Goal: Information Seeking & Learning: Learn about a topic

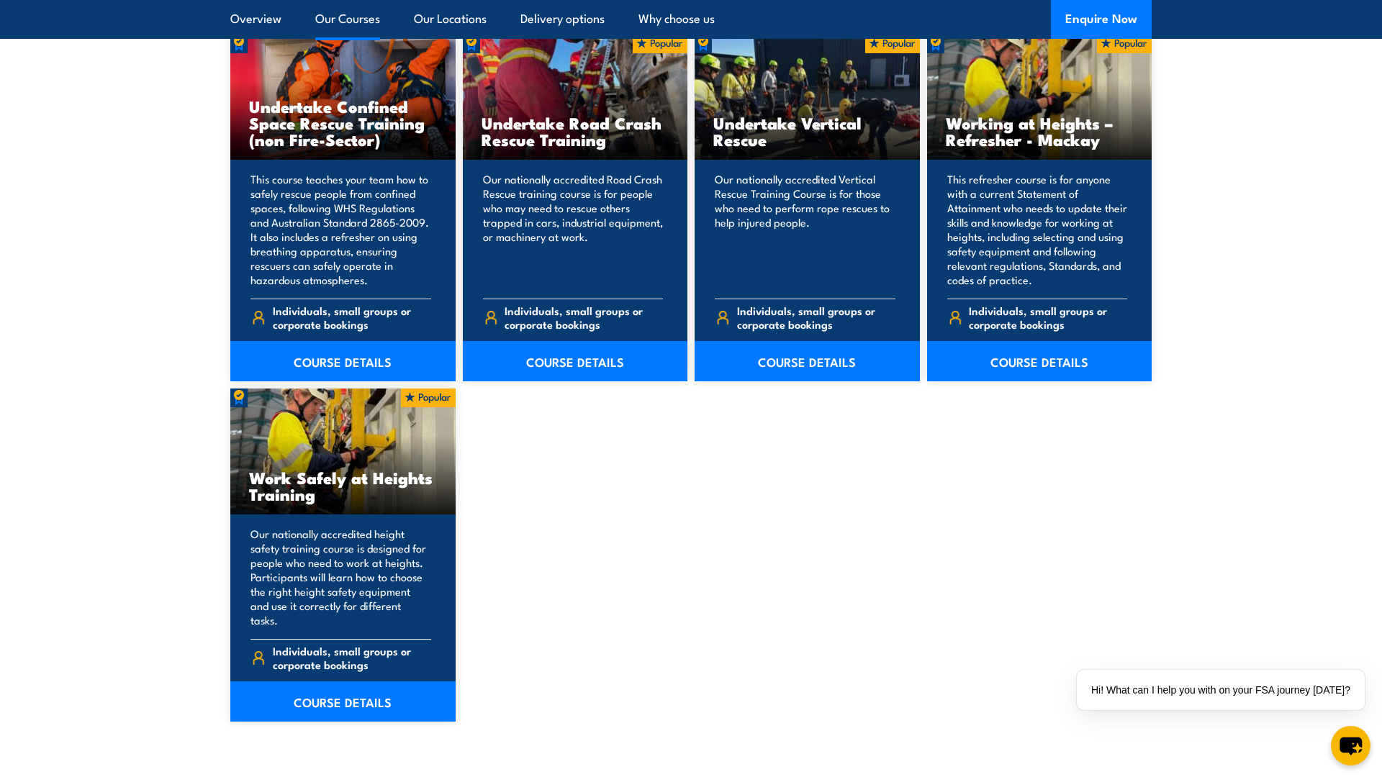
scroll to position [1583, 0]
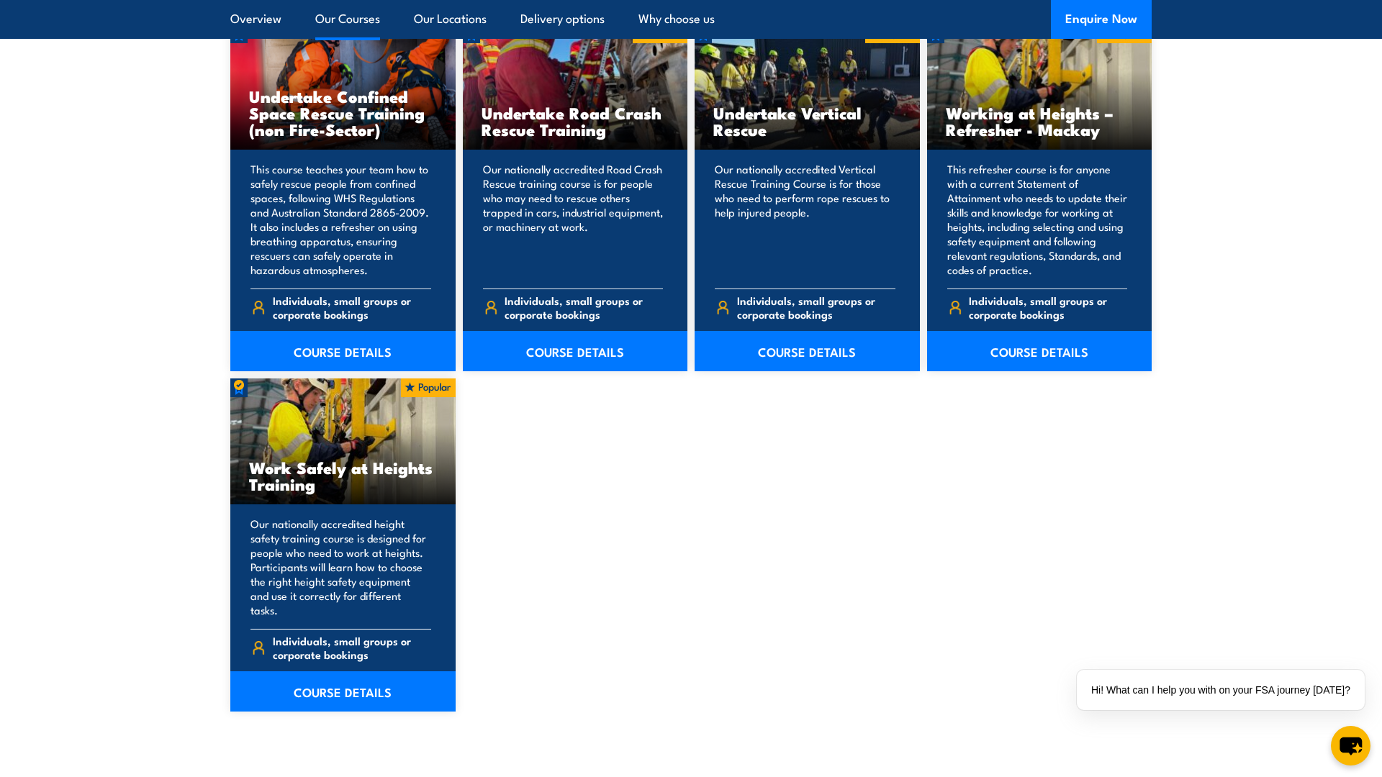
click at [360, 479] on h3 "Work Safely at Heights Training" at bounding box center [343, 475] width 188 height 33
drag, startPoint x: 346, startPoint y: 467, endPoint x: 324, endPoint y: 492, distance: 33.1
click at [346, 467] on h3 "Work Safely at Heights Training" at bounding box center [343, 475] width 188 height 33
click at [322, 672] on link "COURSE DETAILS" at bounding box center [342, 692] width 225 height 40
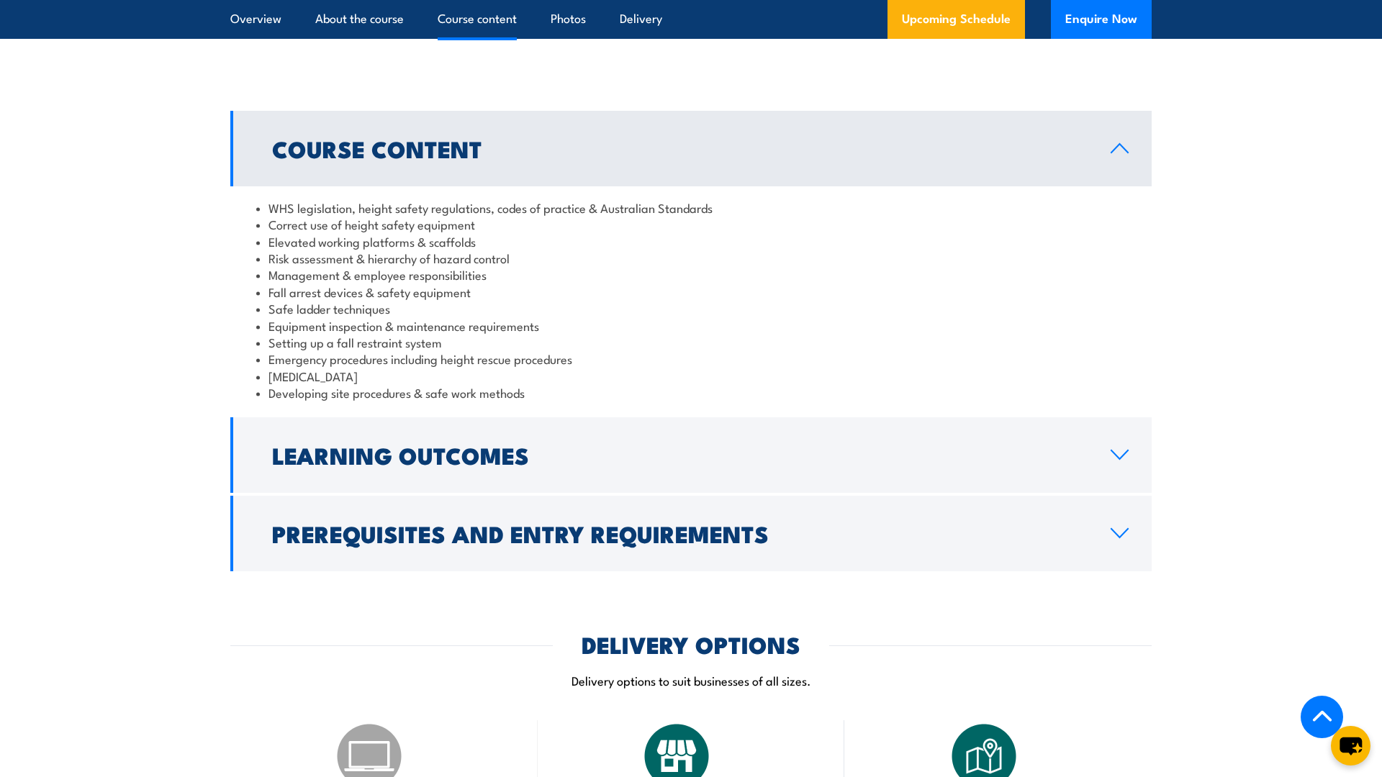
scroll to position [1103, 0]
click at [849, 536] on h2 "Prerequisites and Entry Requirements" at bounding box center [679, 533] width 815 height 20
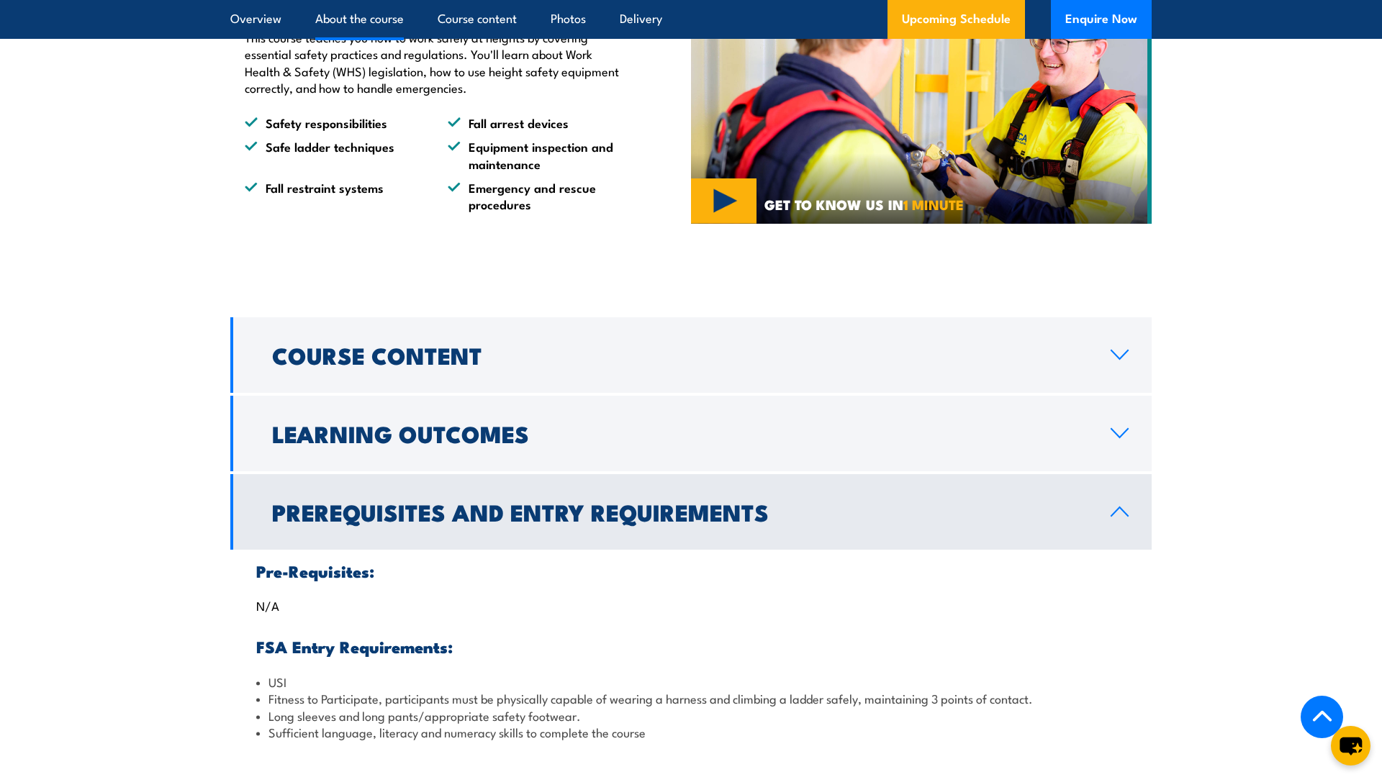
scroll to position [880, 0]
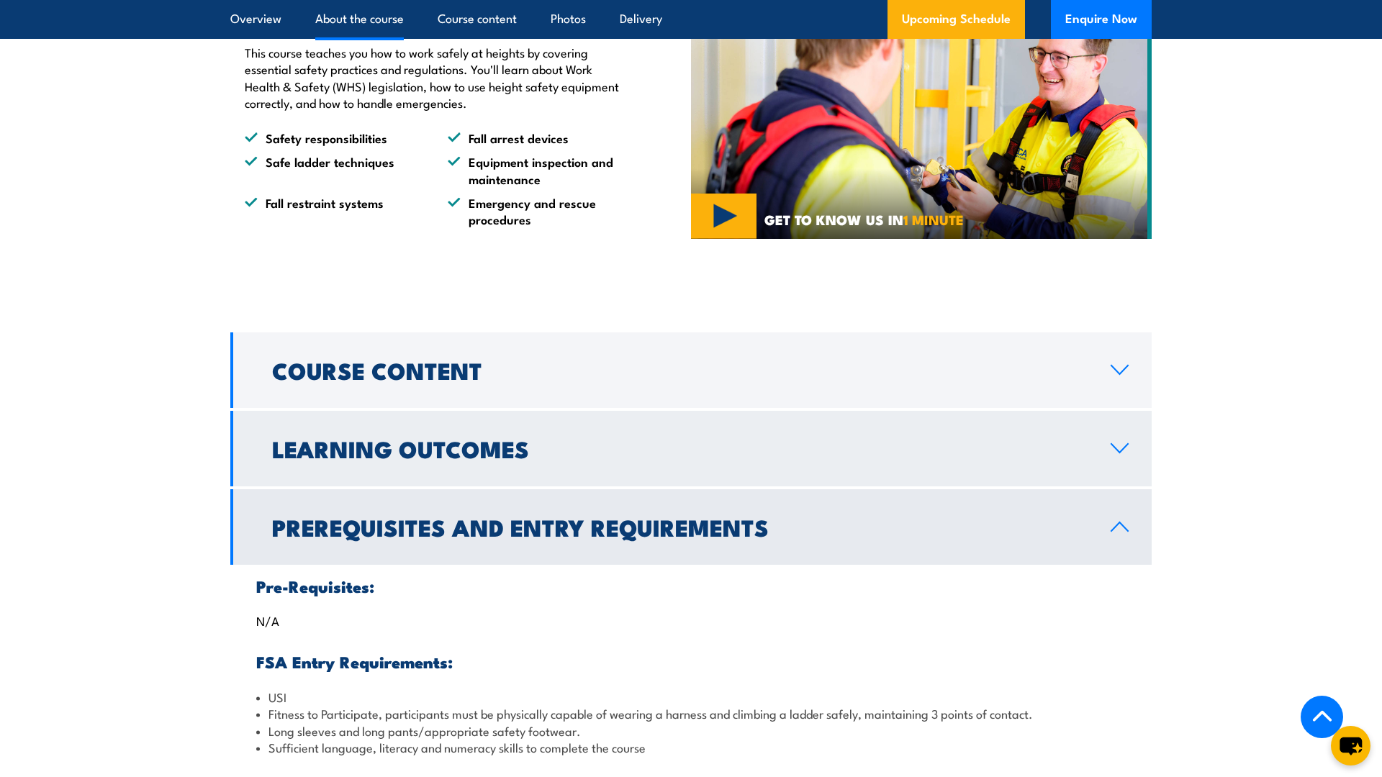
click at [766, 458] on link "Learning Outcomes" at bounding box center [690, 449] width 921 height 76
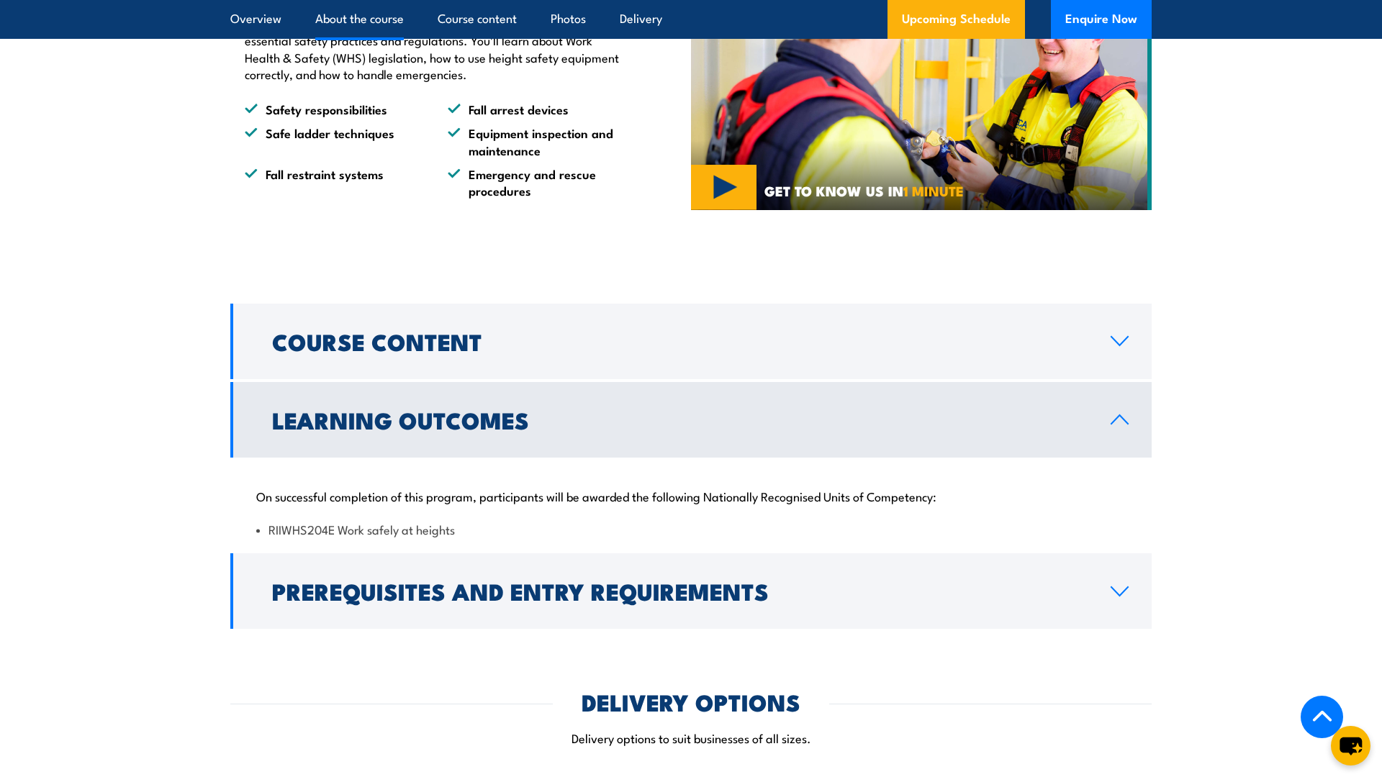
scroll to position [897, 0]
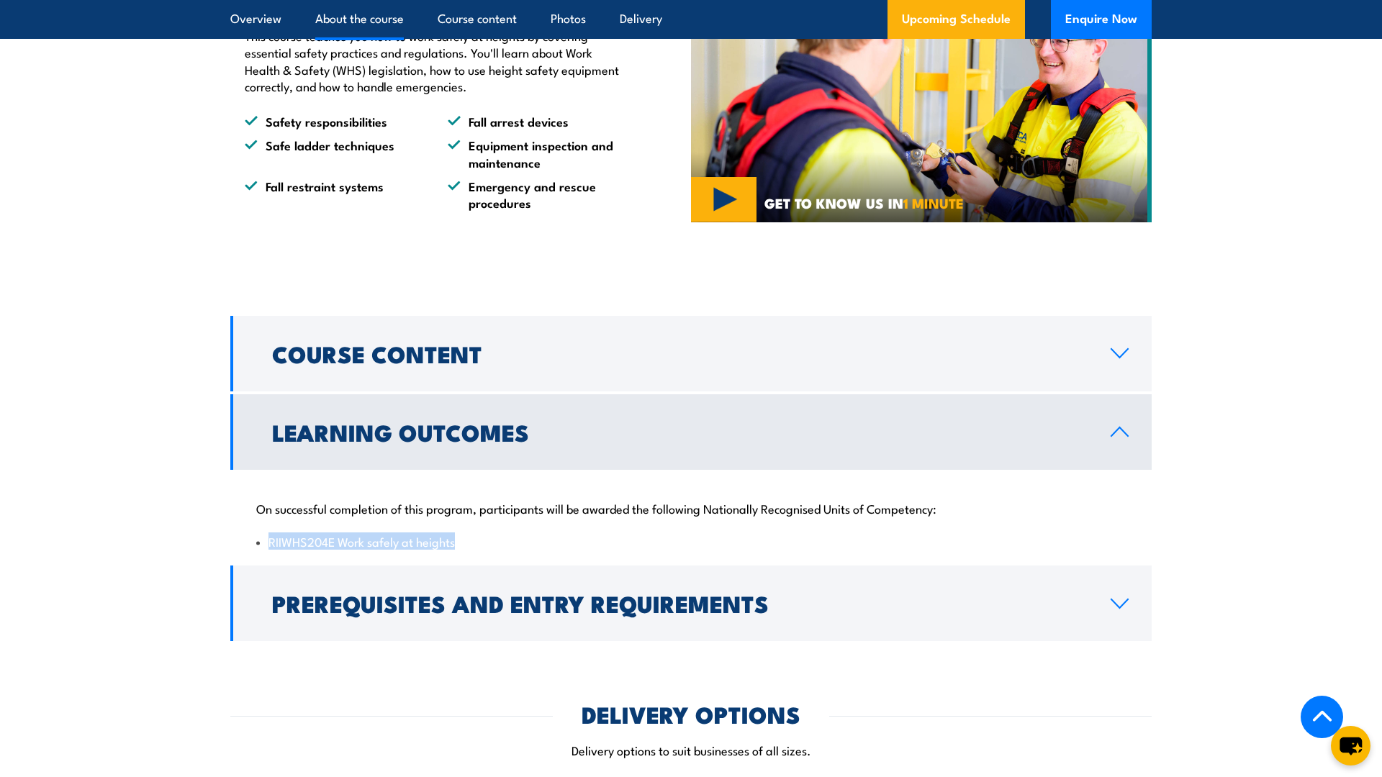
drag, startPoint x: 459, startPoint y: 546, endPoint x: 268, endPoint y: 548, distance: 191.5
click at [268, 548] on li "RIIWHS204E Work safely at heights" at bounding box center [690, 541] width 869 height 17
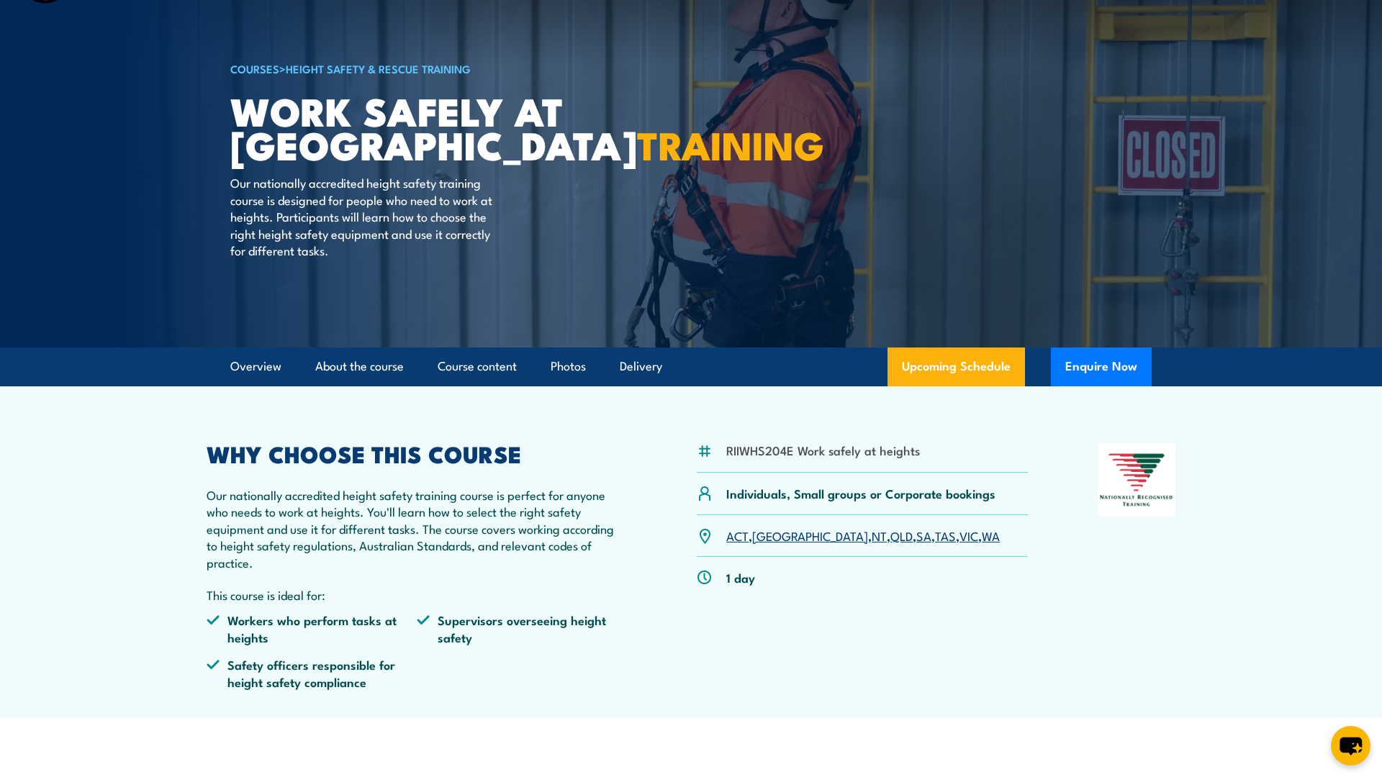
scroll to position [0, 0]
